Goal: Transaction & Acquisition: Purchase product/service

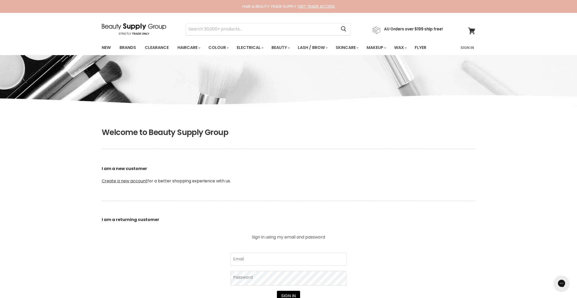
scroll to position [2, 0]
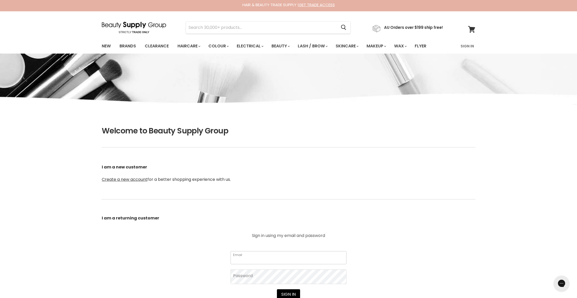
type input "[EMAIL_ADDRESS][DOMAIN_NAME]"
click at [288, 295] on button "Sign in" at bounding box center [288, 294] width 23 height 10
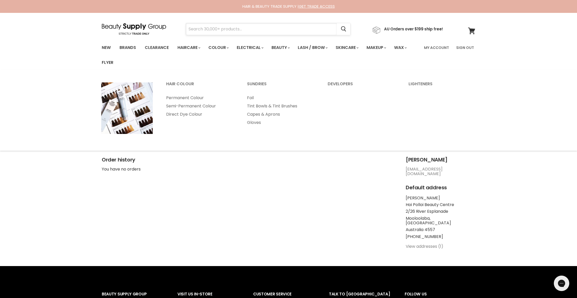
click at [207, 28] on input "Search" at bounding box center [261, 29] width 151 height 12
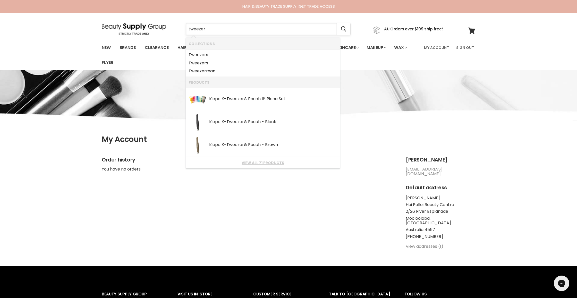
type input "tweezers"
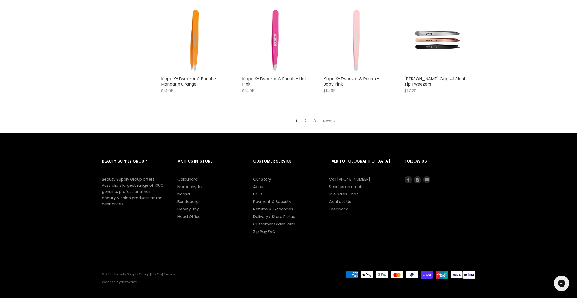
scroll to position [669, 0]
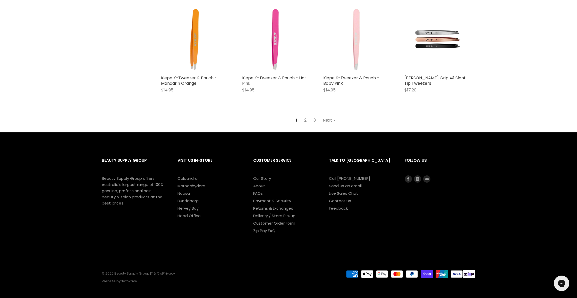
click at [304, 120] on link "2" at bounding box center [305, 120] width 8 height 9
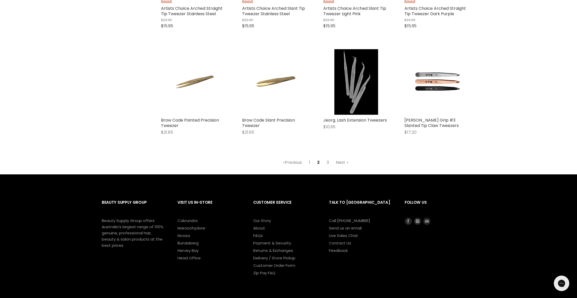
scroll to position [646, 0]
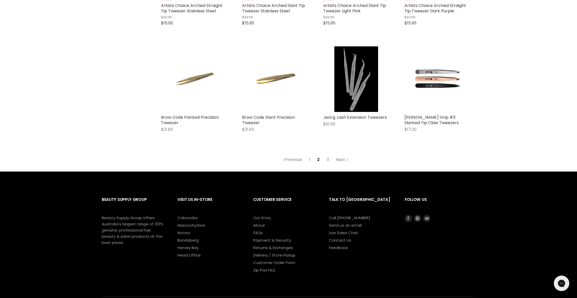
click at [328, 159] on link "3" at bounding box center [328, 159] width 8 height 9
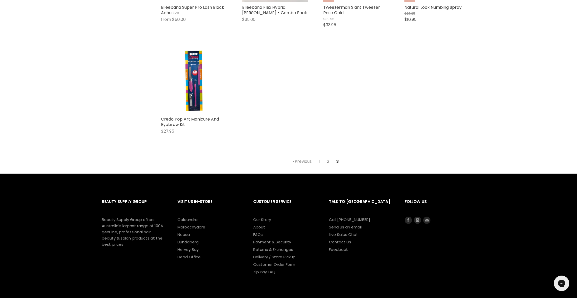
scroll to position [645, 0]
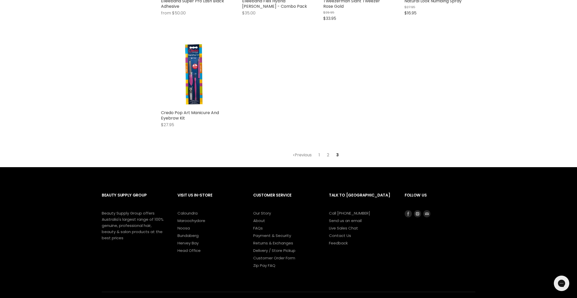
click at [319, 154] on link "1" at bounding box center [319, 154] width 7 height 9
